Goal: Information Seeking & Learning: Understand process/instructions

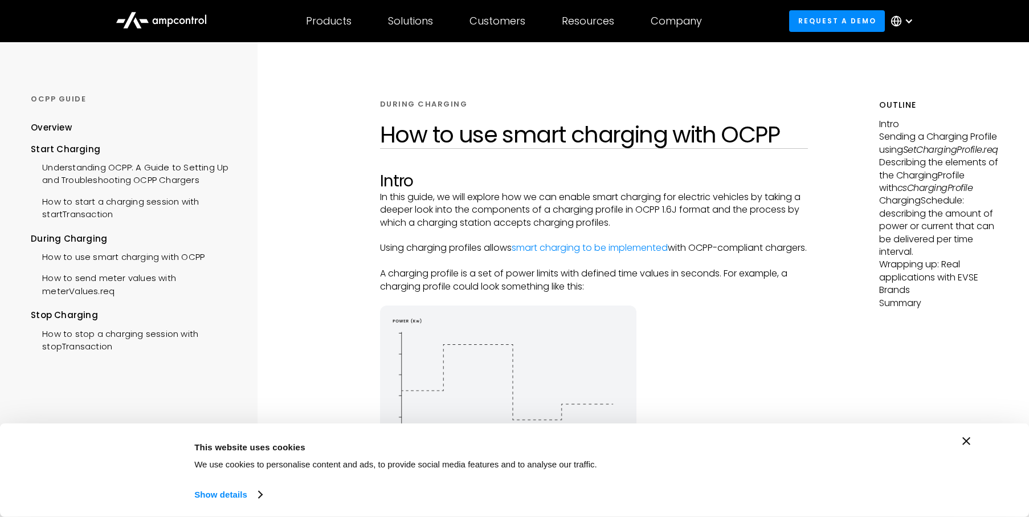
click at [966, 438] on icon "Close banner" at bounding box center [966, 441] width 8 height 8
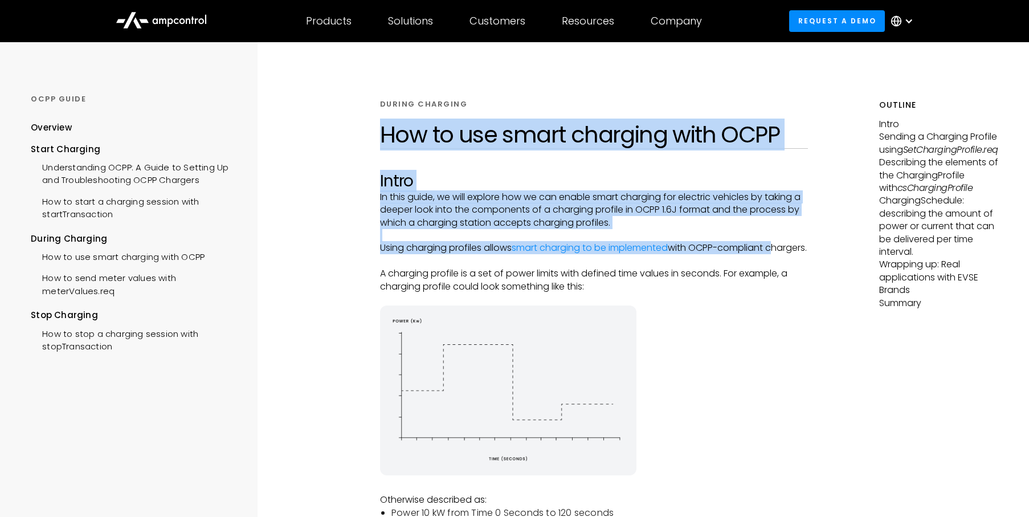
drag, startPoint x: 333, startPoint y: 260, endPoint x: 342, endPoint y: 141, distance: 119.4
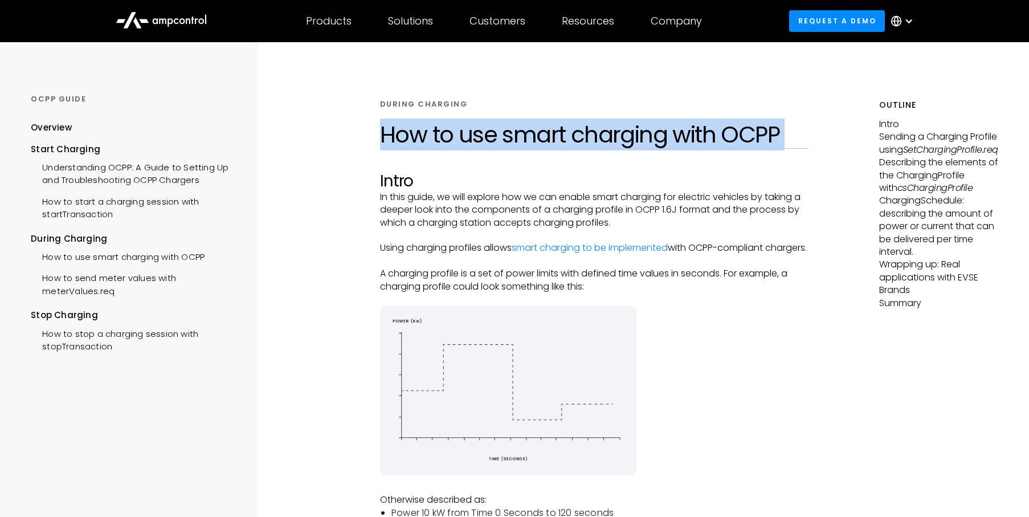
drag, startPoint x: 342, startPoint y: 141, endPoint x: 342, endPoint y: 174, distance: 33.0
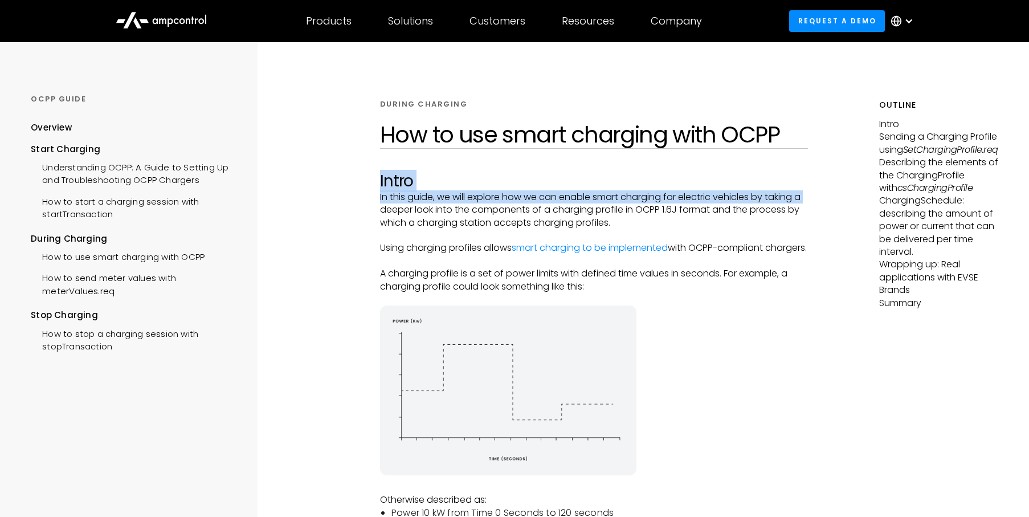
drag, startPoint x: 342, startPoint y: 174, endPoint x: 341, endPoint y: 203, distance: 29.6
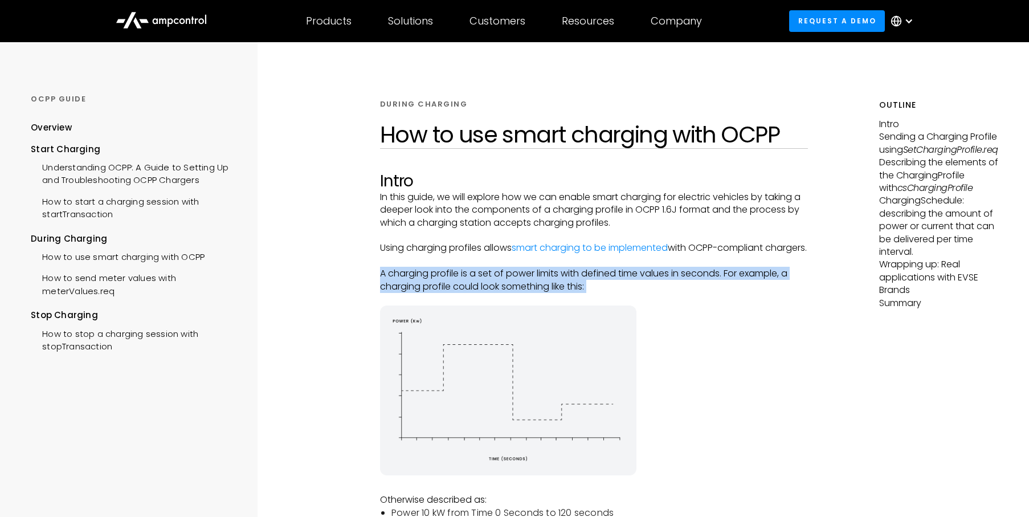
drag, startPoint x: 366, startPoint y: 284, endPoint x: 369, endPoint y: 308, distance: 23.5
drag, startPoint x: 369, startPoint y: 308, endPoint x: 369, endPoint y: 283, distance: 24.5
drag, startPoint x: 369, startPoint y: 283, endPoint x: 370, endPoint y: 312, distance: 29.1
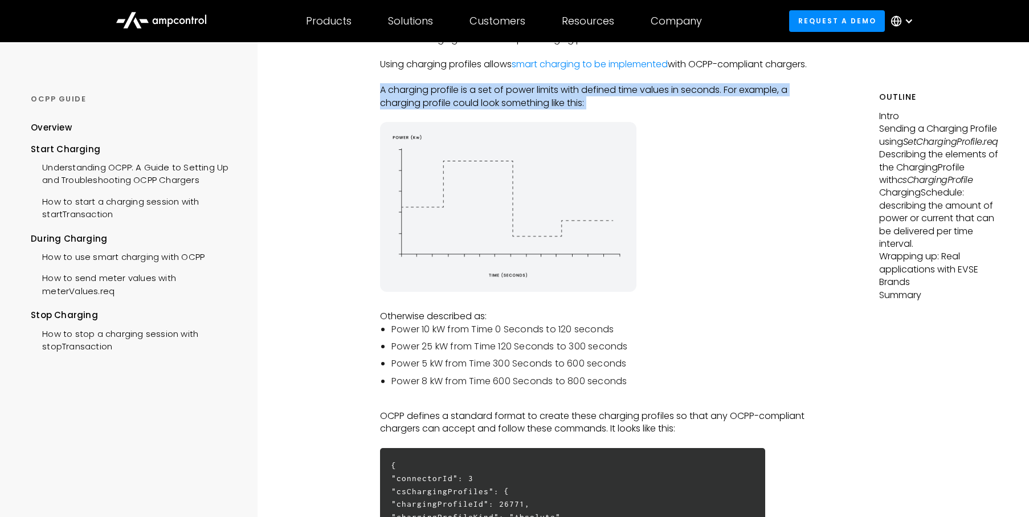
scroll to position [319, 0]
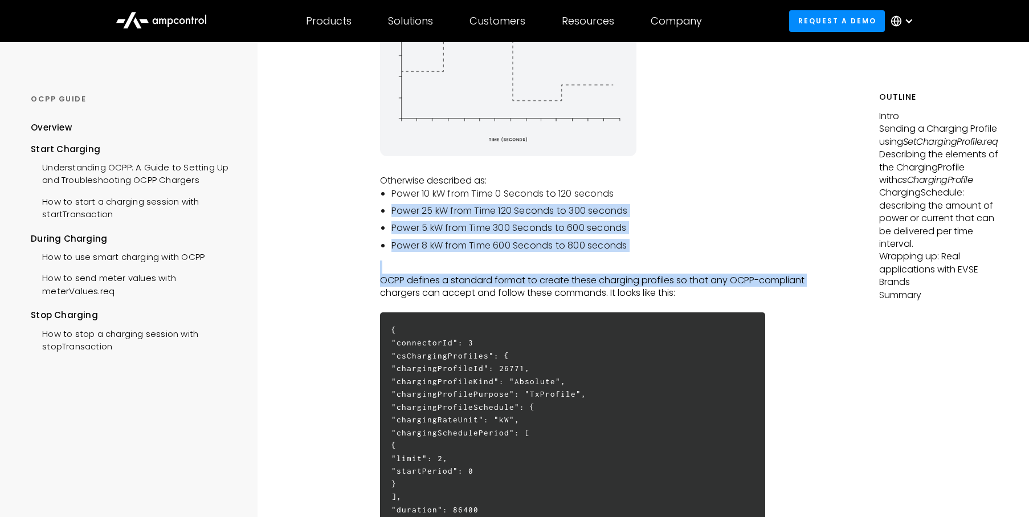
drag, startPoint x: 370, startPoint y: 302, endPoint x: 380, endPoint y: 226, distance: 77.0
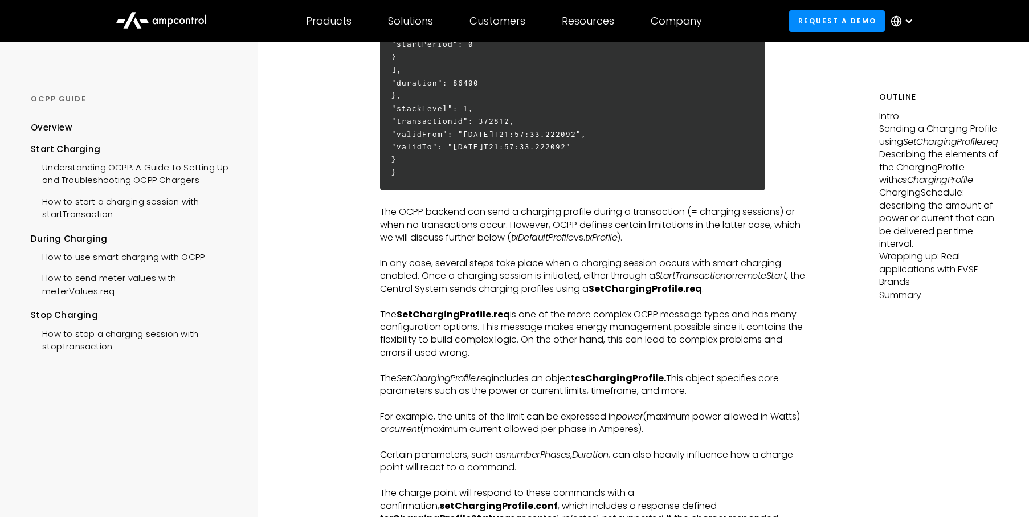
scroll to position [750, 0]
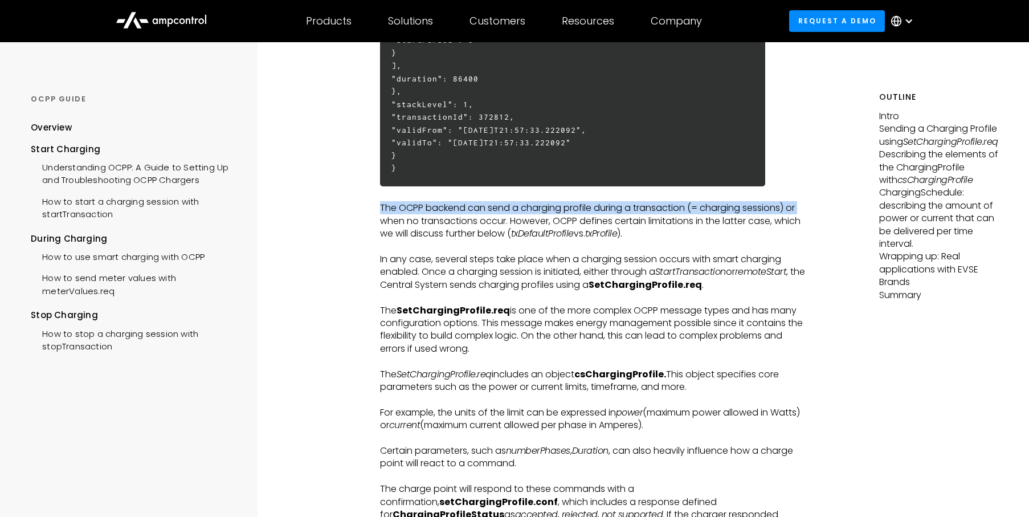
drag, startPoint x: 379, startPoint y: 226, endPoint x: 380, endPoint y: 207, distance: 19.4
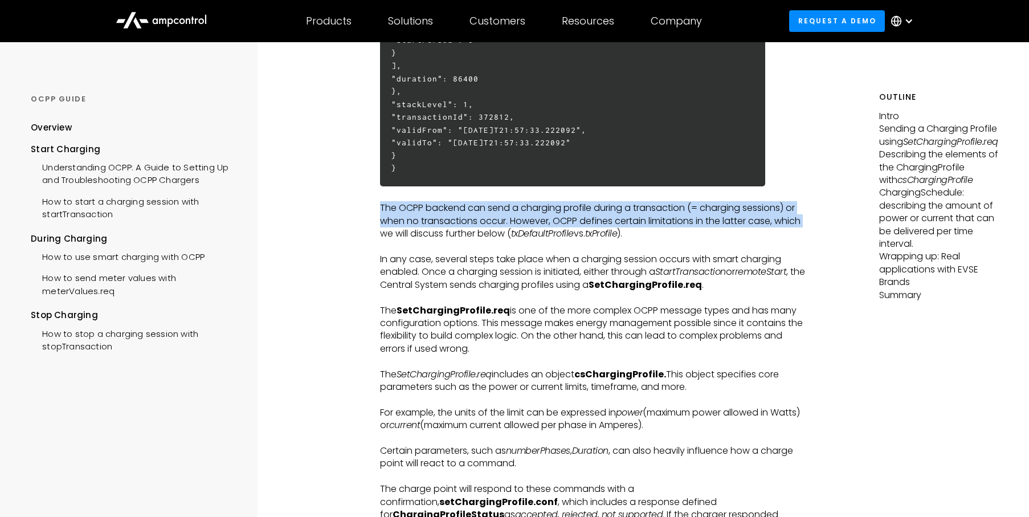
drag, startPoint x: 375, startPoint y: 209, endPoint x: 373, endPoint y: 224, distance: 15.5
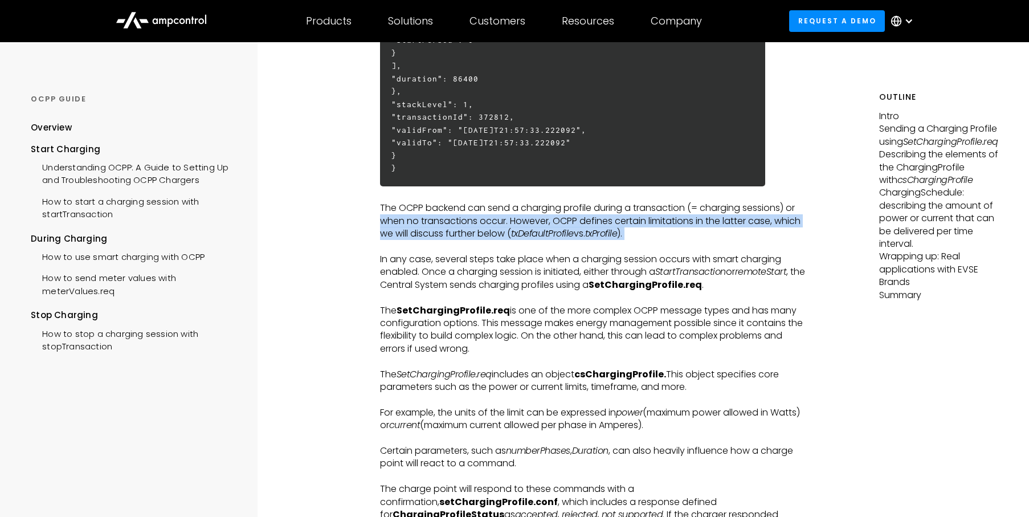
drag, startPoint x: 373, startPoint y: 244, endPoint x: 373, endPoint y: 227, distance: 17.1
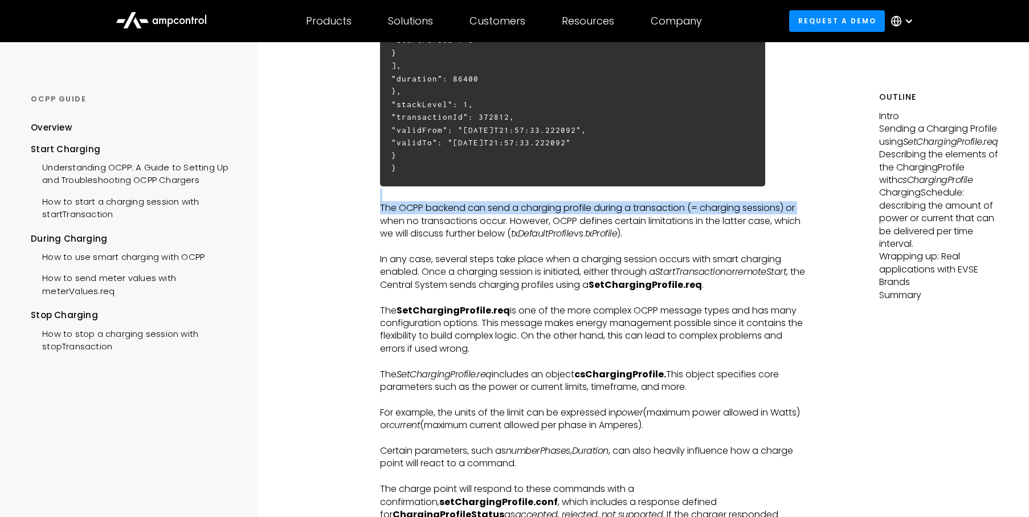
drag, startPoint x: 373, startPoint y: 227, endPoint x: 375, endPoint y: 203, distance: 24.6
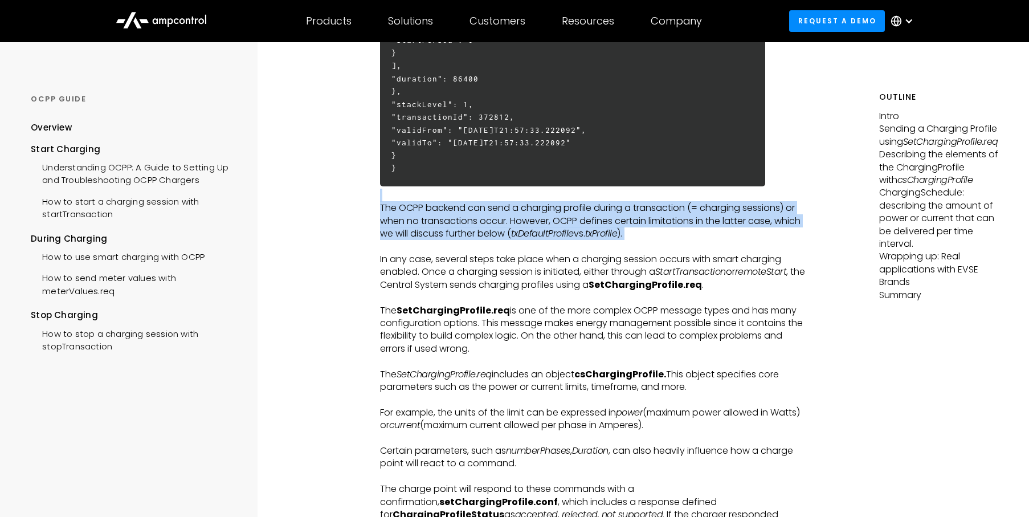
drag, startPoint x: 375, startPoint y: 203, endPoint x: 374, endPoint y: 254, distance: 50.7
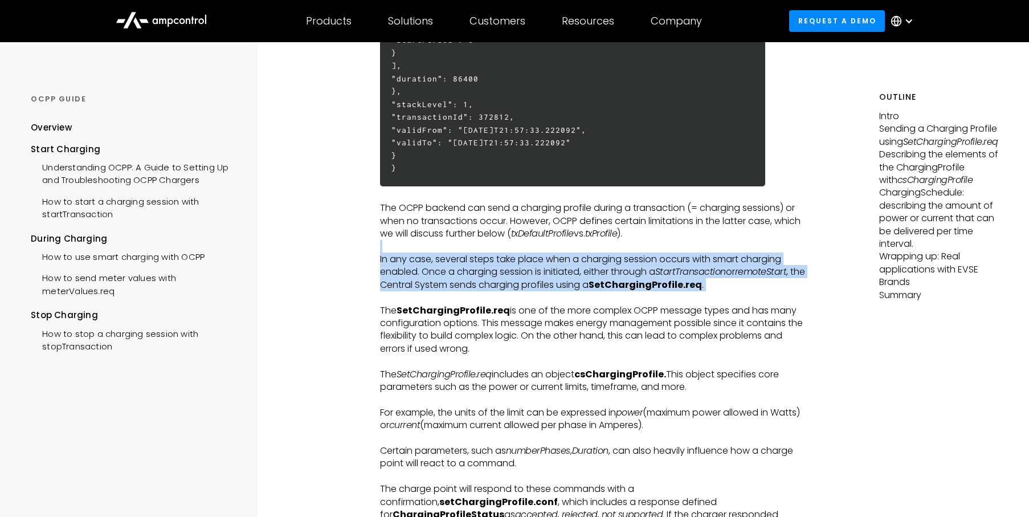
drag, startPoint x: 374, startPoint y: 254, endPoint x: 369, endPoint y: 296, distance: 43.0
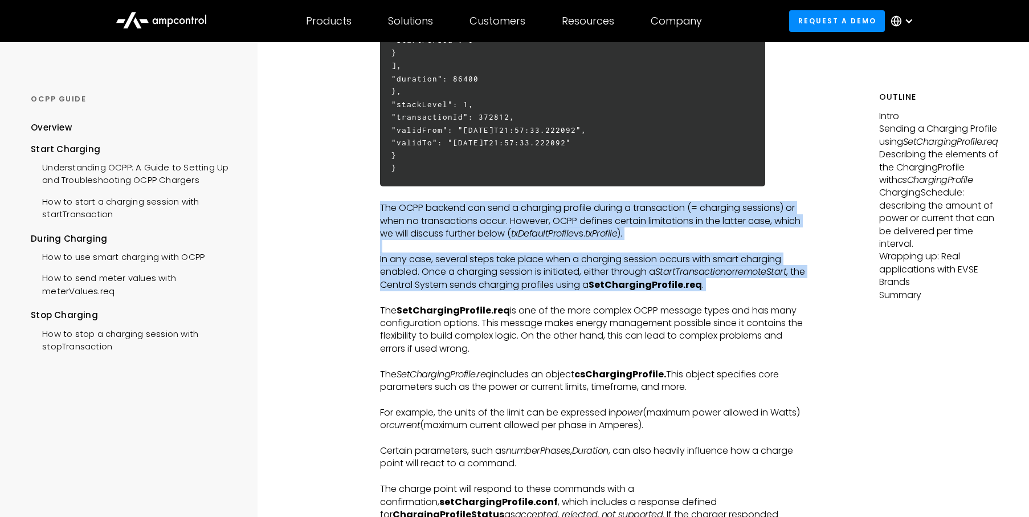
drag, startPoint x: 369, startPoint y: 296, endPoint x: 360, endPoint y: 209, distance: 88.3
drag, startPoint x: 360, startPoint y: 209, endPoint x: 359, endPoint y: 313, distance: 104.8
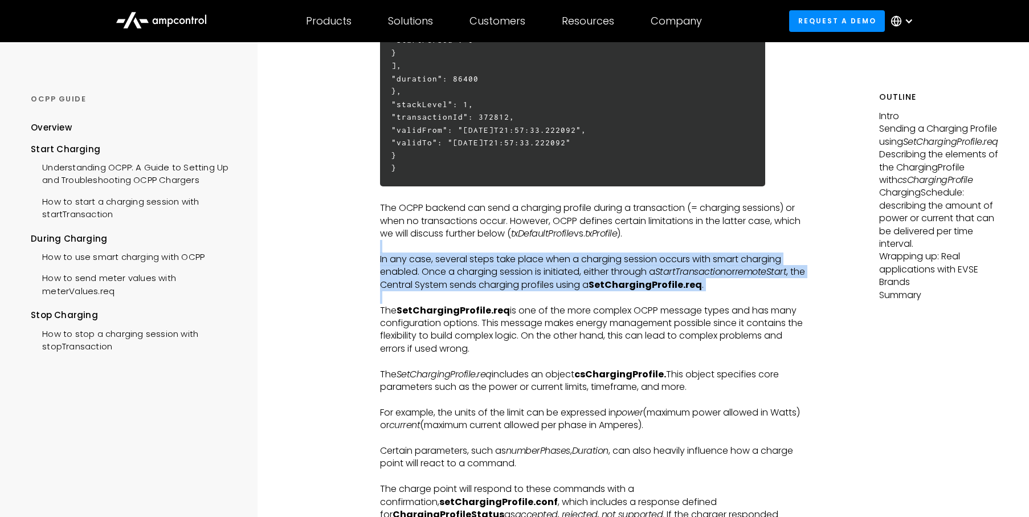
drag, startPoint x: 359, startPoint y: 313, endPoint x: 364, endPoint y: 248, distance: 65.2
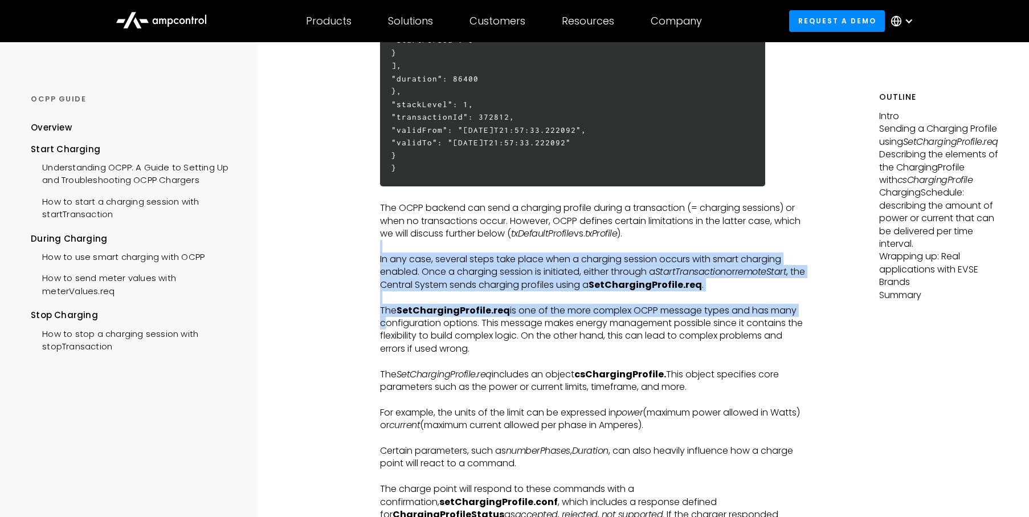
drag, startPoint x: 364, startPoint y: 248, endPoint x: 366, endPoint y: 321, distance: 73.0
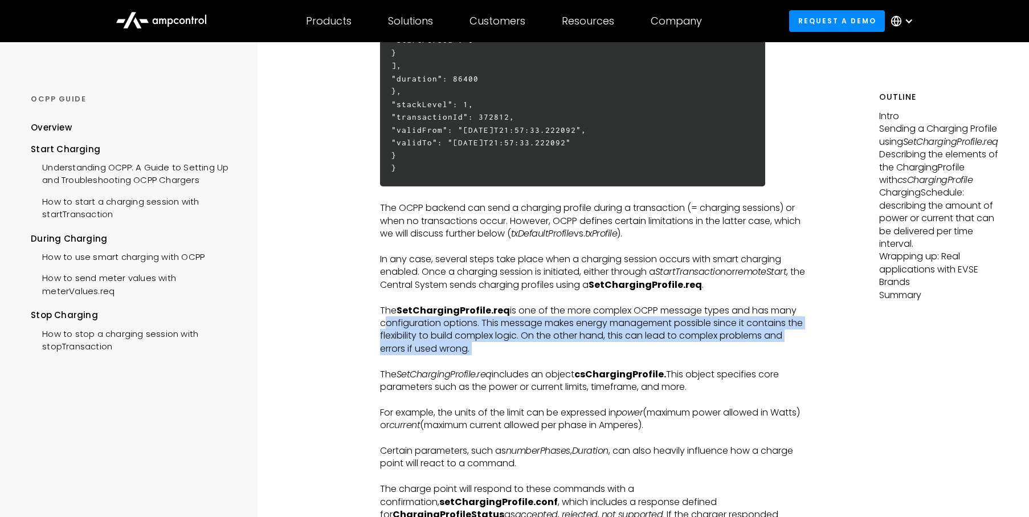
drag, startPoint x: 366, startPoint y: 321, endPoint x: 363, endPoint y: 366, distance: 45.1
drag, startPoint x: 363, startPoint y: 366, endPoint x: 357, endPoint y: 325, distance: 42.0
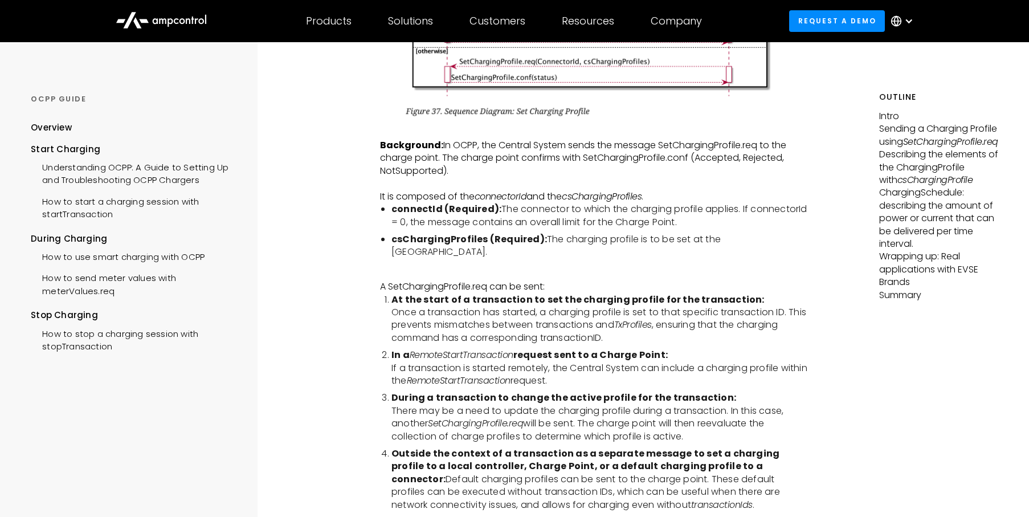
scroll to position [1459, 0]
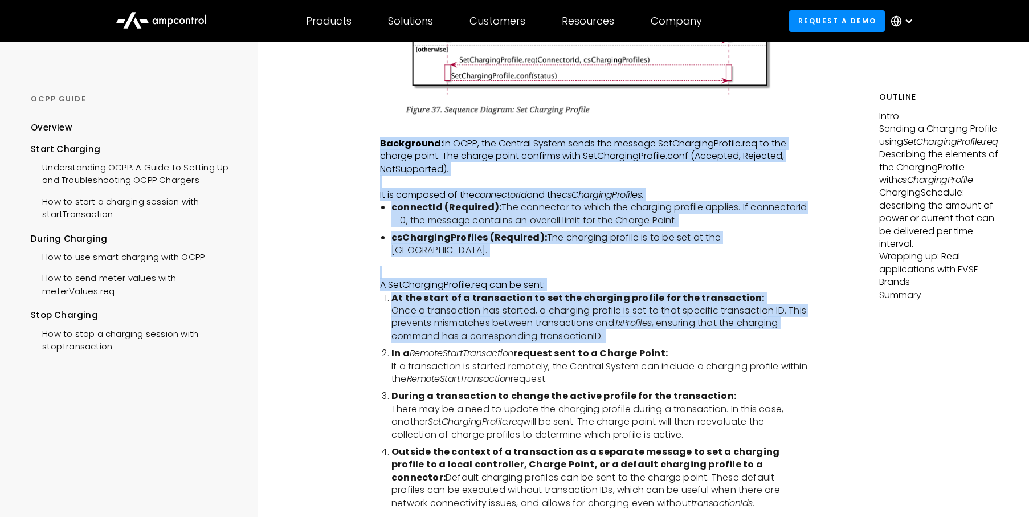
drag, startPoint x: 359, startPoint y: 319, endPoint x: 370, endPoint y: 135, distance: 184.4
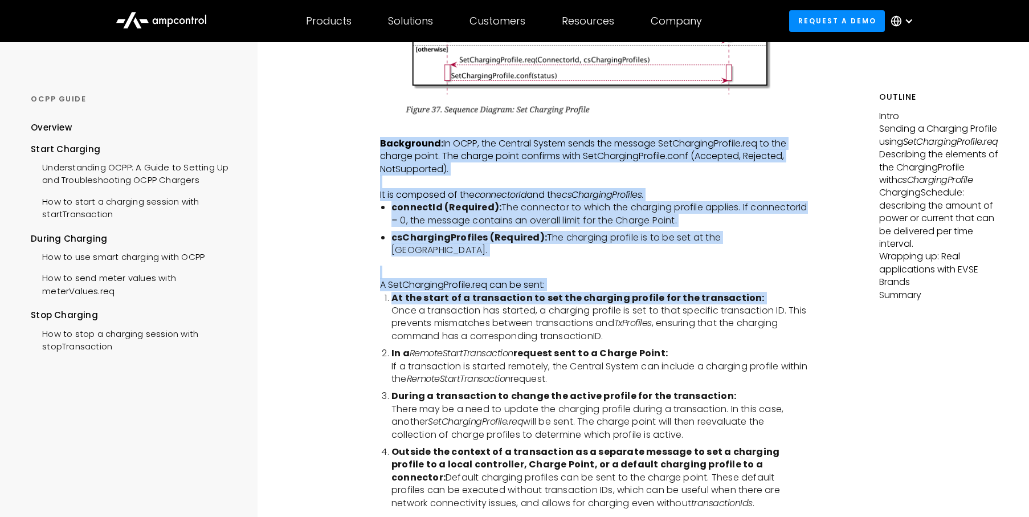
drag, startPoint x: 370, startPoint y: 135, endPoint x: 353, endPoint y: 277, distance: 143.5
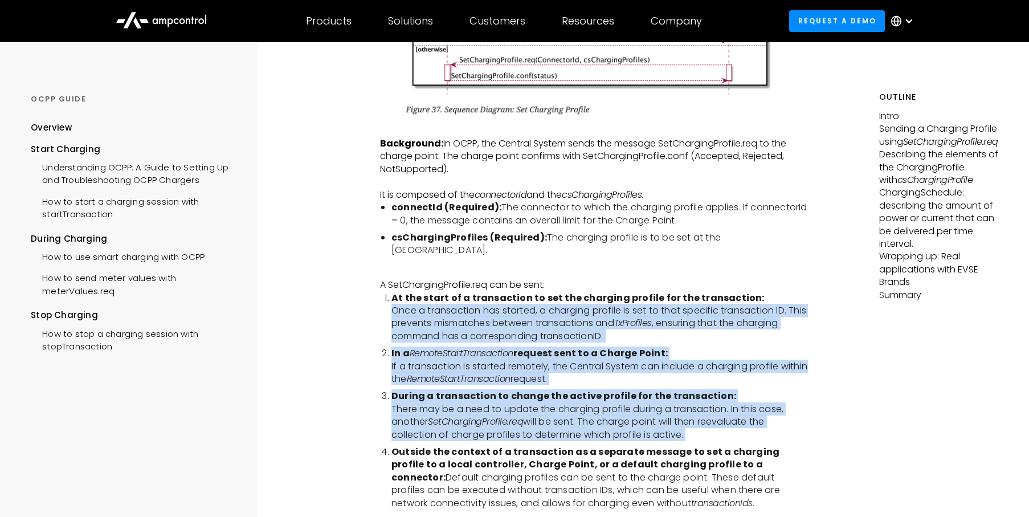
drag, startPoint x: 353, startPoint y: 277, endPoint x: 373, endPoint y: 425, distance: 148.9
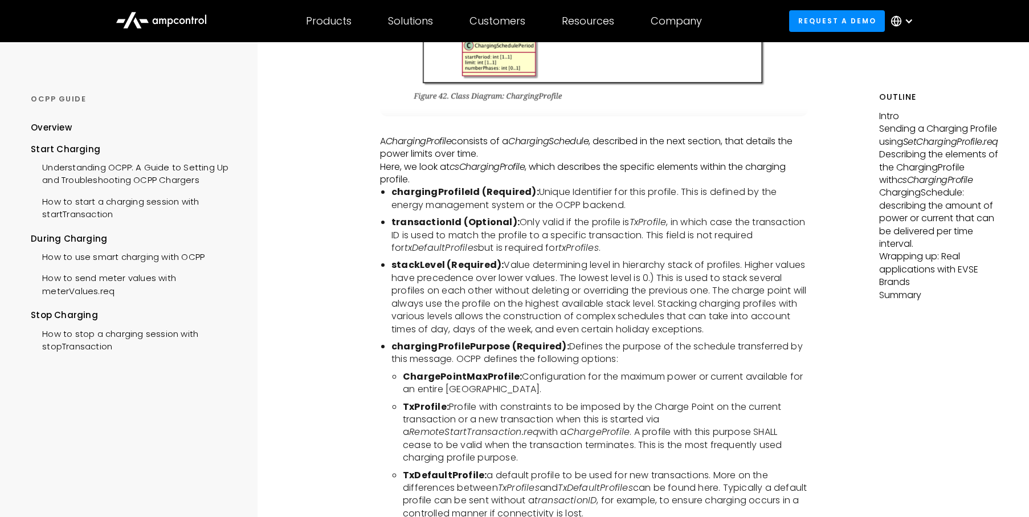
scroll to position [2185, 0]
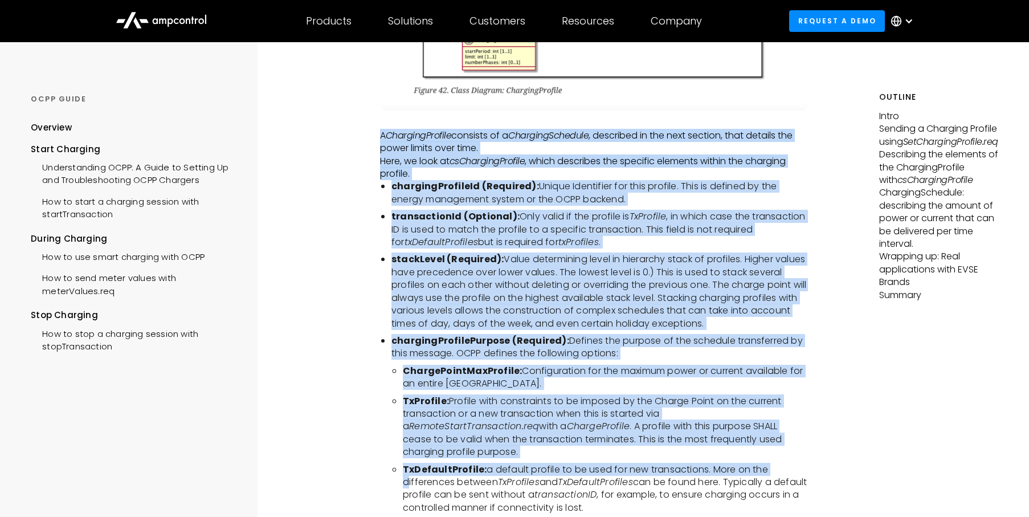
drag, startPoint x: 394, startPoint y: 442, endPoint x: 374, endPoint y: 112, distance: 330.0
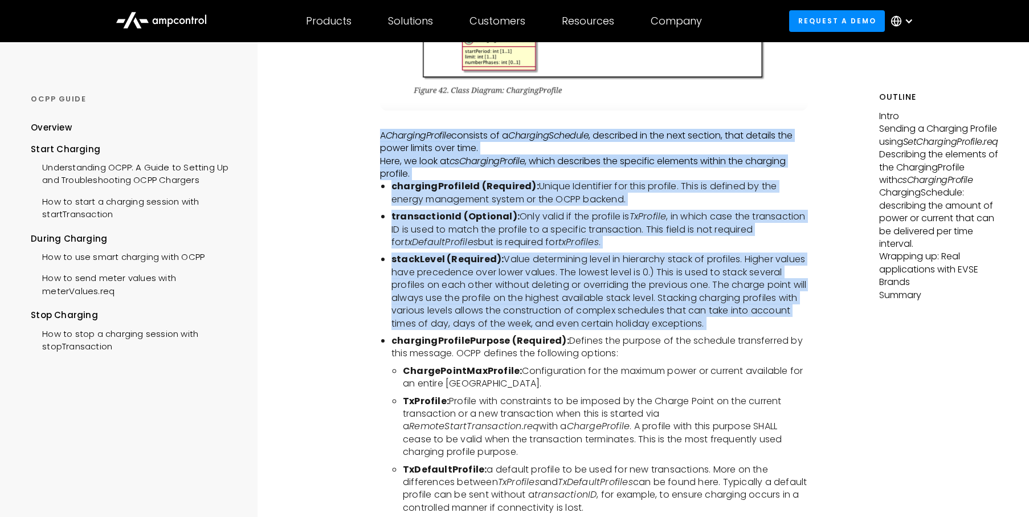
drag, startPoint x: 374, startPoint y: 112, endPoint x: 350, endPoint y: 306, distance: 195.2
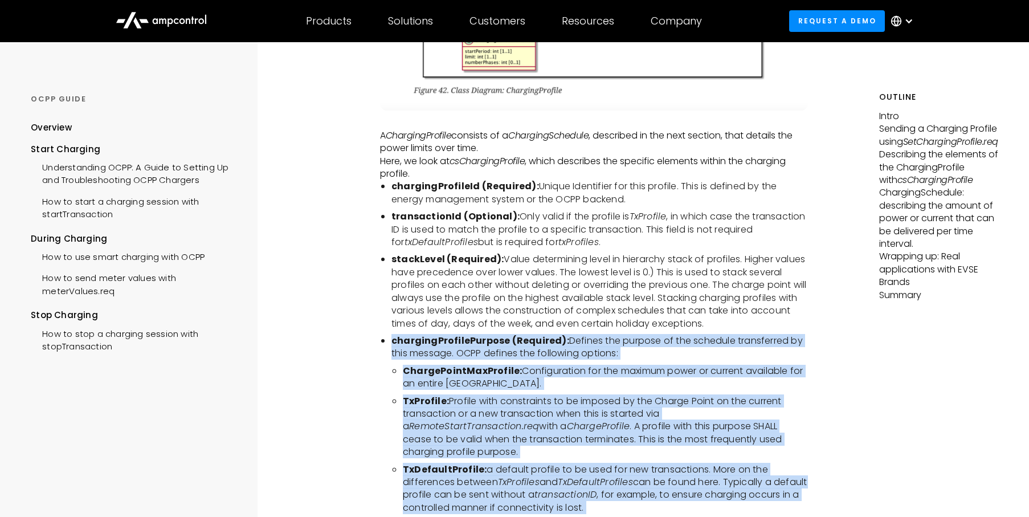
drag, startPoint x: 350, startPoint y: 306, endPoint x: 345, endPoint y: 473, distance: 167.6
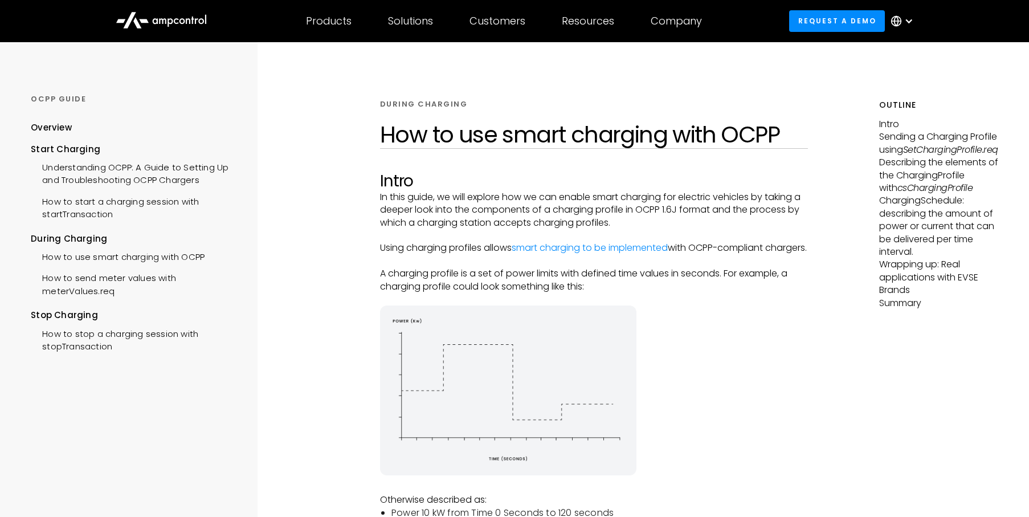
scroll to position [0, 0]
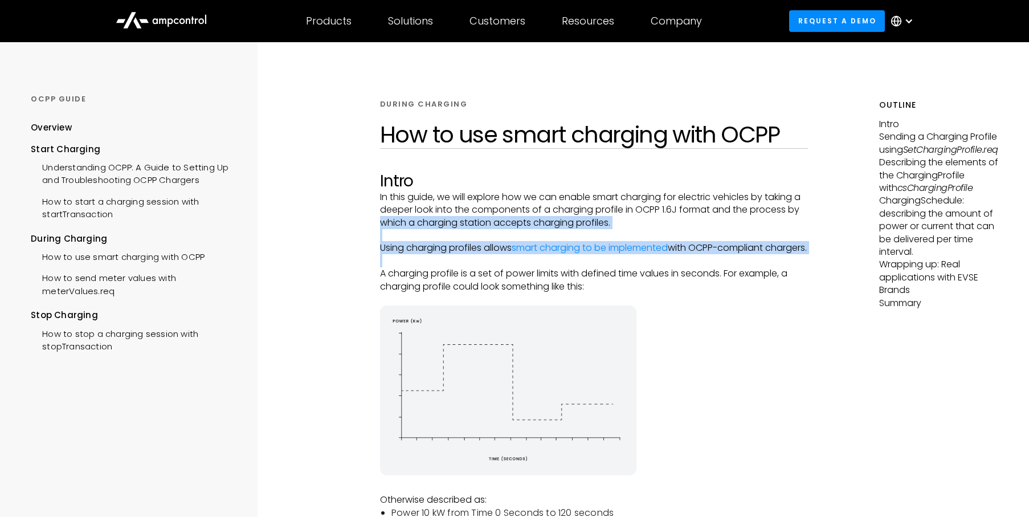
drag, startPoint x: 374, startPoint y: 286, endPoint x: 371, endPoint y: 225, distance: 61.1
